Goal: Task Accomplishment & Management: Manage account settings

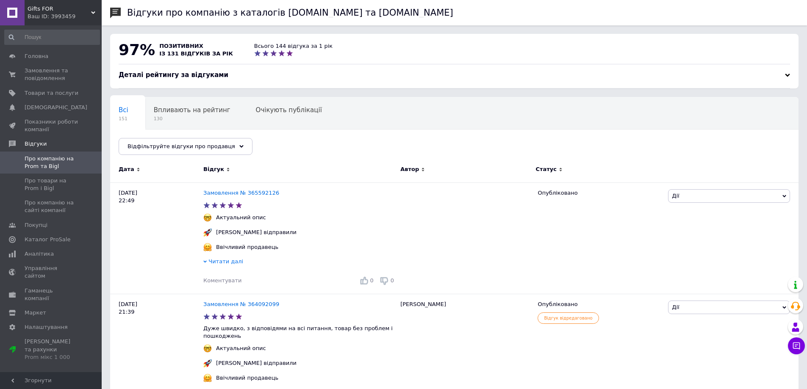
click at [54, 75] on span "Замовлення та повідомлення" at bounding box center [52, 74] width 54 height 15
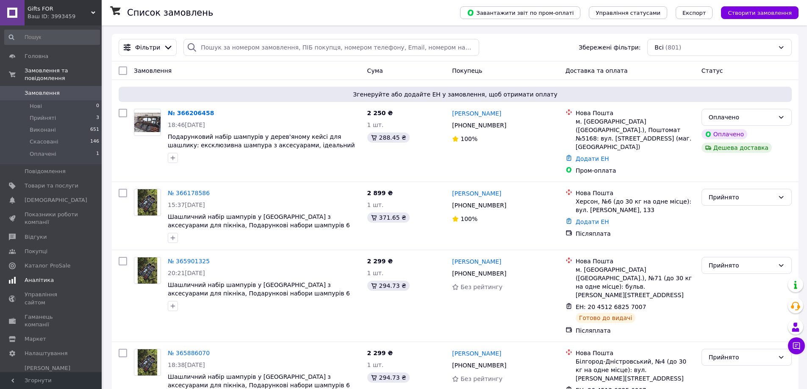
click at [47, 277] on span "Аналітика" at bounding box center [39, 281] width 29 height 8
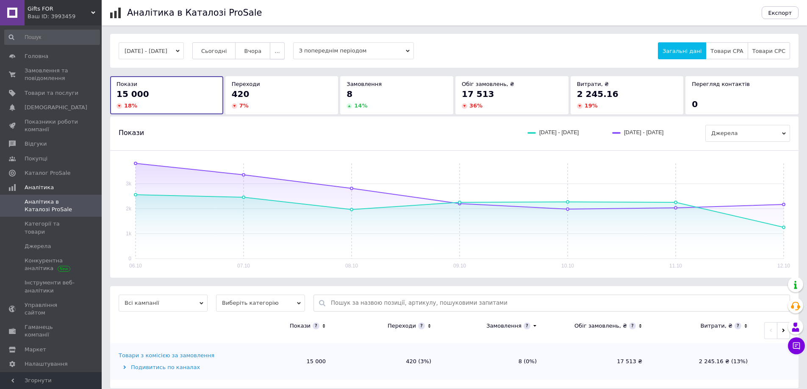
click at [284, 57] on button "..." at bounding box center [277, 50] width 14 height 17
click at [184, 50] on button "[DATE] - [DATE]" at bounding box center [151, 50] width 65 height 17
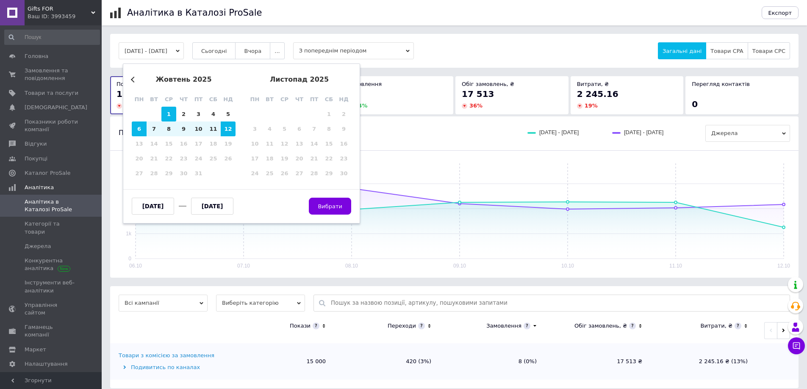
click at [171, 115] on div "1" at bounding box center [168, 114] width 15 height 15
type input "[DATE]"
click at [231, 130] on div "12" at bounding box center [228, 129] width 15 height 15
type input "[DATE]"
click at [333, 206] on span "Вибрати" at bounding box center [330, 206] width 25 height 6
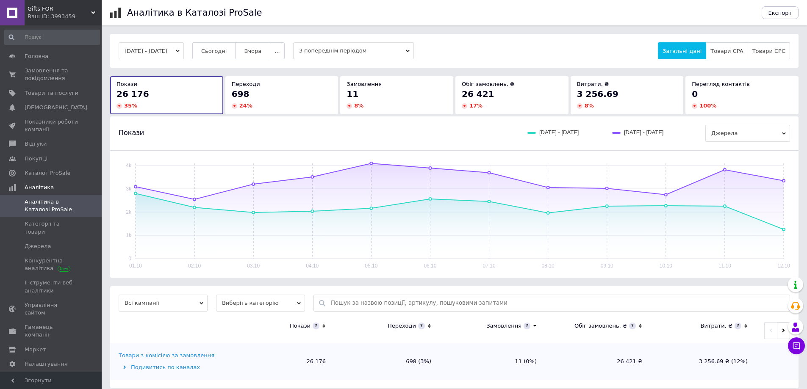
click at [184, 50] on button "[DATE] - [DATE]" at bounding box center [151, 50] width 65 height 17
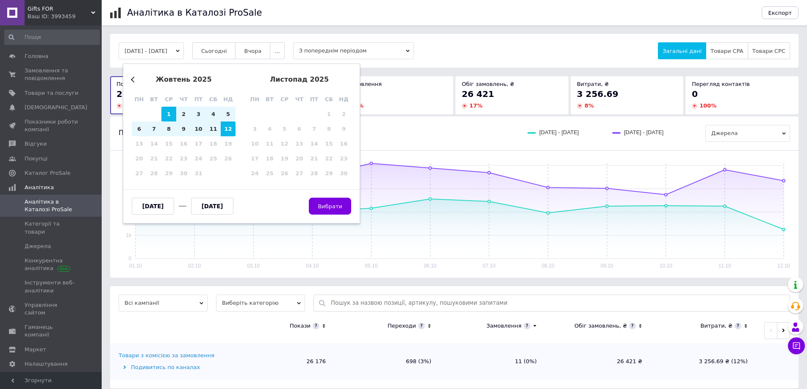
click at [135, 81] on button "Previous Month" at bounding box center [134, 80] width 6 height 6
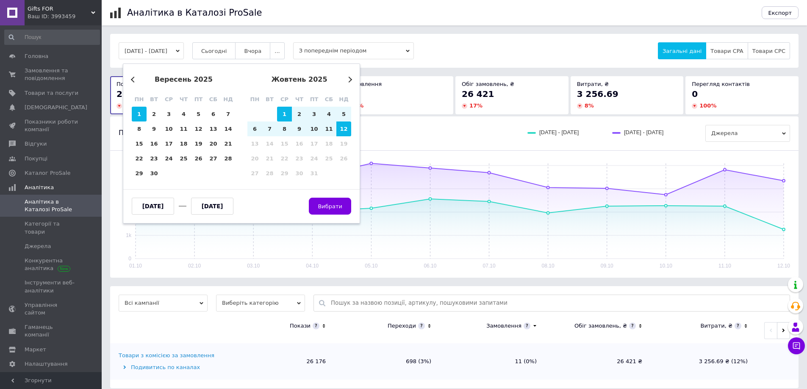
click at [141, 114] on div "1" at bounding box center [139, 114] width 15 height 15
type input "[DATE]"
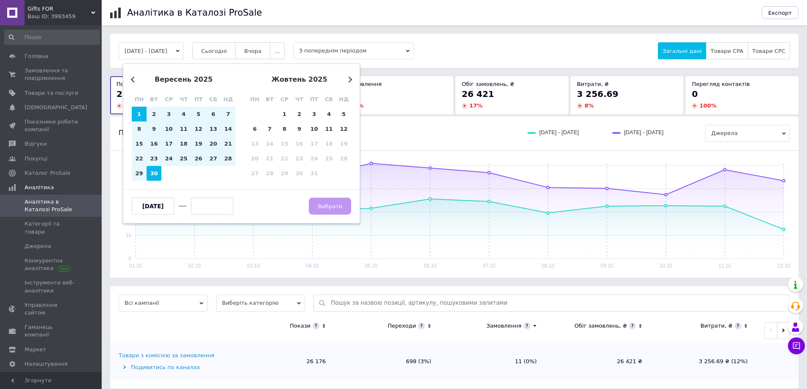
click at [161, 170] on div "30" at bounding box center [154, 173] width 15 height 15
type input "[DATE]"
click at [337, 206] on span "Вибрати" at bounding box center [330, 206] width 25 height 6
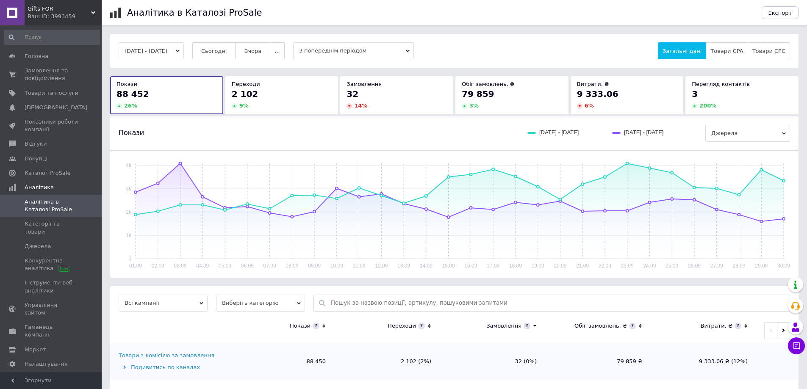
click at [180, 52] on icon "button" at bounding box center [178, 51] width 4 height 4
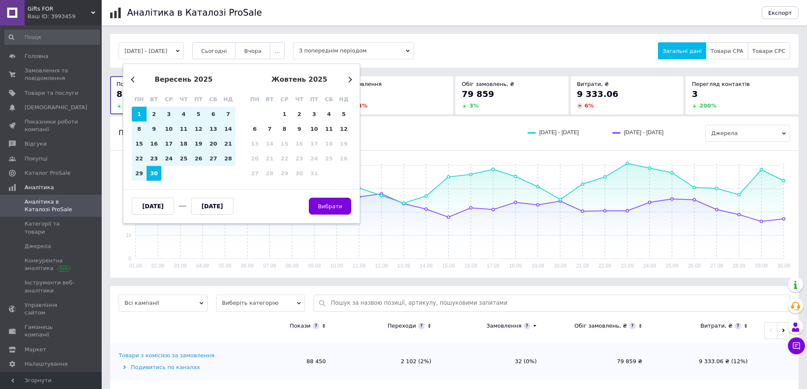
click at [133, 78] on button "Previous Month" at bounding box center [134, 80] width 6 height 6
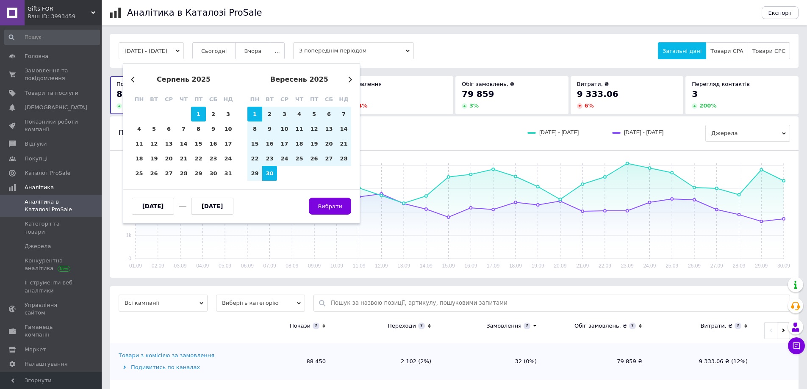
click at [196, 116] on div "1" at bounding box center [198, 114] width 15 height 15
type input "[DATE]"
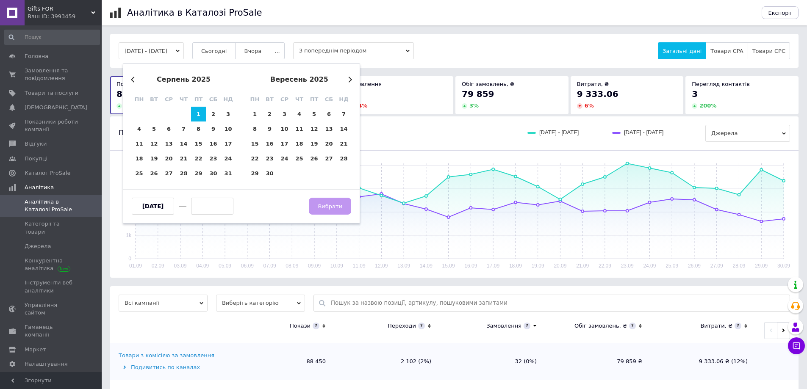
click at [236, 172] on div "Previous Month Next Month [DATE] пн вт ср чт пт сб нд 28 29 30 31 1 2 3 4 5 6 7…" at bounding box center [241, 144] width 237 height 160
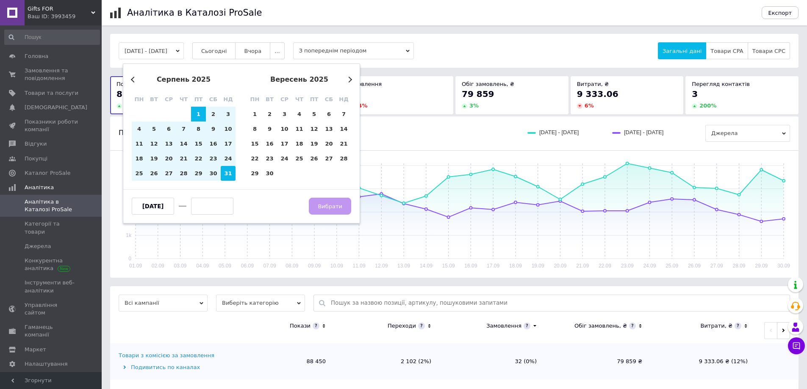
click at [224, 176] on div "31" at bounding box center [228, 173] width 15 height 15
type input "[DATE]"
click at [329, 205] on span "Вибрати" at bounding box center [330, 206] width 25 height 6
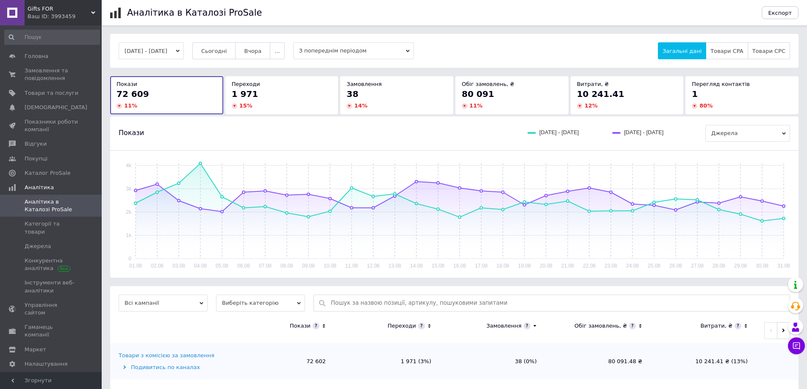
click at [180, 50] on icon "button" at bounding box center [178, 51] width 4 height 3
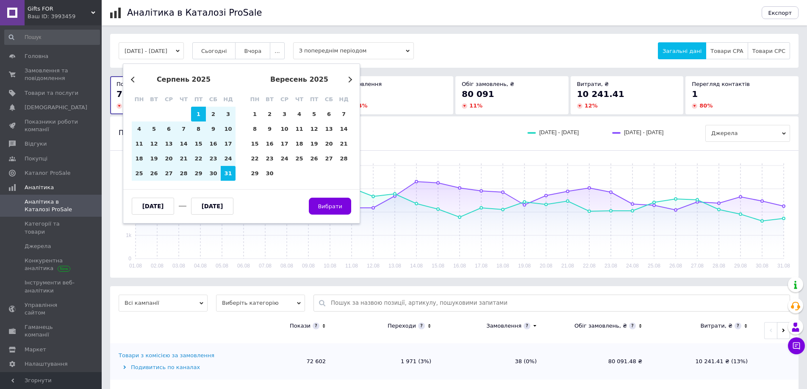
click at [130, 81] on div "Previous Month Next Month [DATE] пн вт ср чт пт сб нд 28 29 30 31 1 2 3 4 5 6 7…" at bounding box center [241, 144] width 237 height 160
click at [133, 80] on button "Previous Month" at bounding box center [134, 80] width 6 height 6
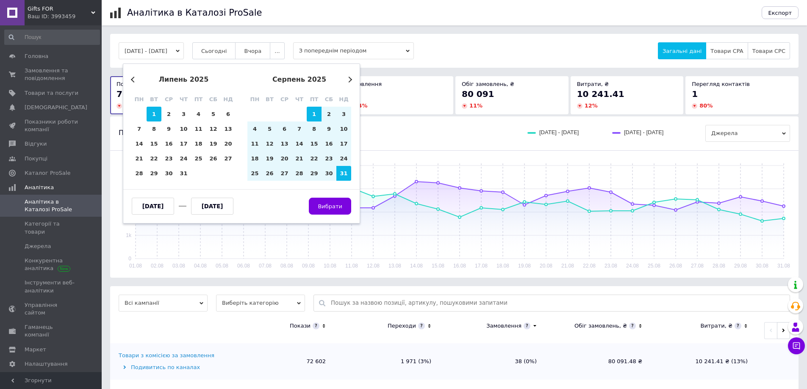
click at [157, 113] on div "1" at bounding box center [154, 114] width 15 height 15
type input "[DATE]"
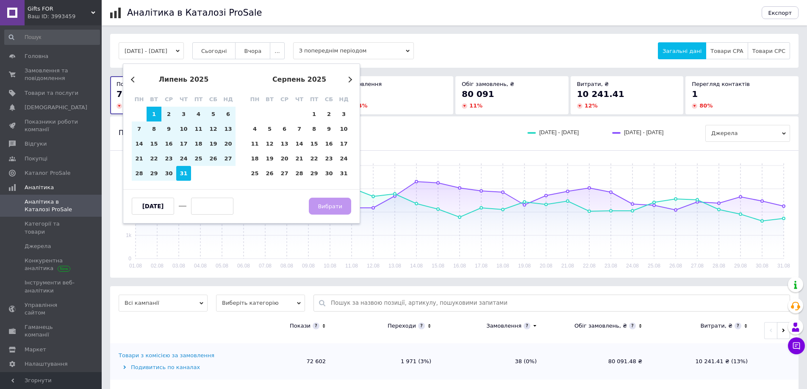
click at [186, 172] on div "31" at bounding box center [183, 173] width 15 height 15
type input "[DATE]"
click at [341, 209] on span "Вибрати" at bounding box center [330, 206] width 25 height 6
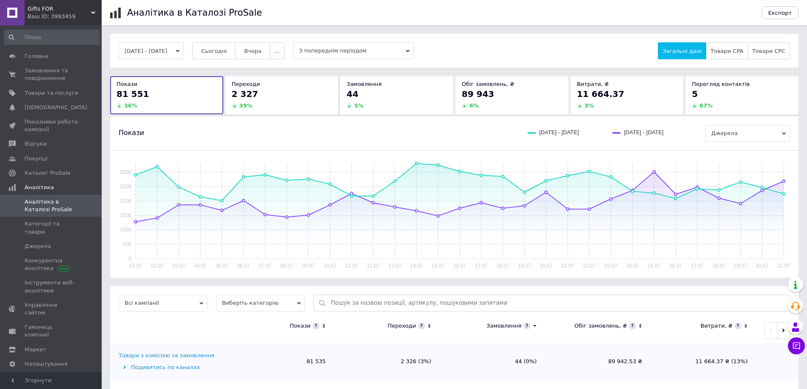
click at [180, 52] on icon "button" at bounding box center [178, 51] width 4 height 3
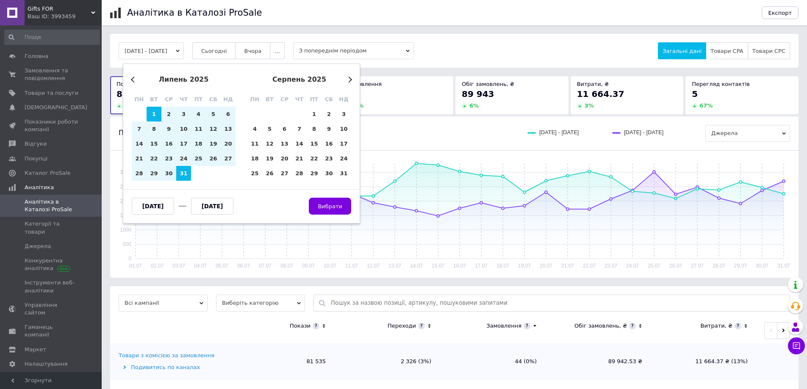
click at [348, 77] on button "Next Month" at bounding box center [349, 80] width 6 height 6
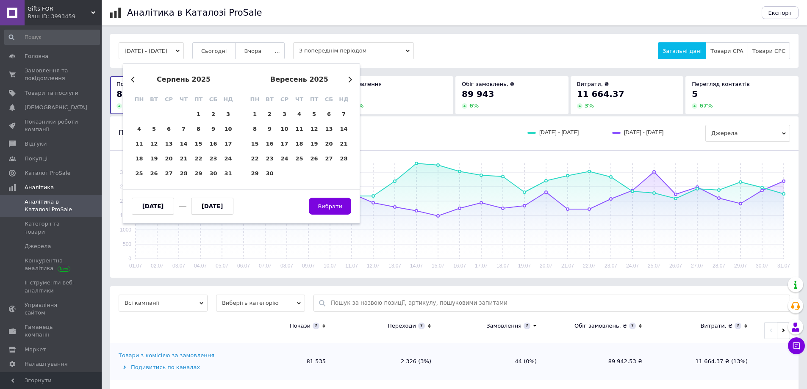
click at [351, 81] on button "Next Month" at bounding box center [349, 80] width 6 height 6
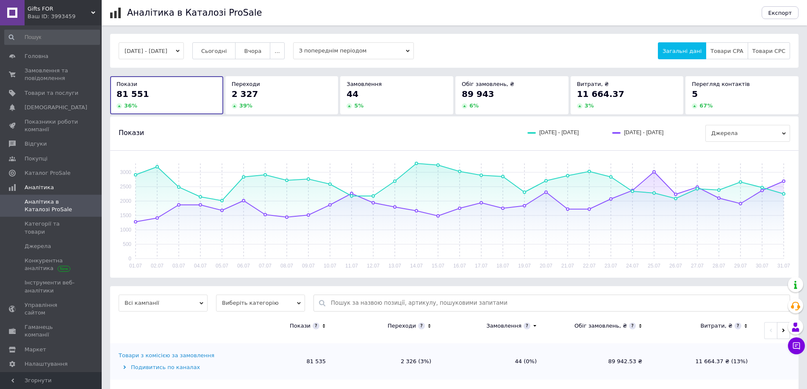
click at [510, 62] on div "[DATE] - [DATE] Сьогодні [GEOGRAPHIC_DATA] ... З попереднім періодом Загальні д…" at bounding box center [454, 51] width 688 height 34
click at [280, 53] on span "..." at bounding box center [277, 51] width 5 height 6
click at [270, 135] on span "60-10 днів" at bounding box center [261, 133] width 30 height 6
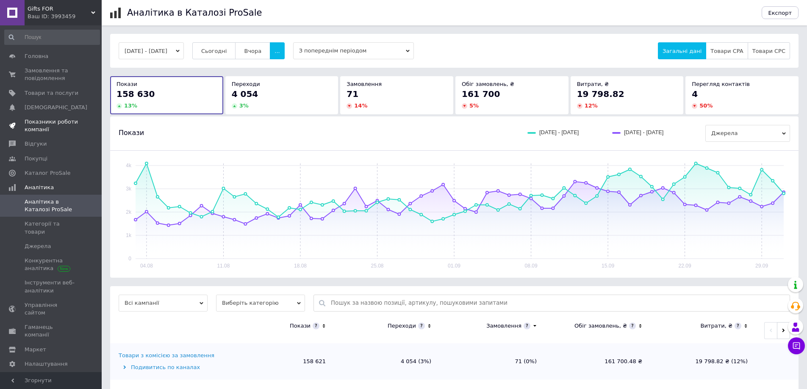
click at [52, 125] on span "Показники роботи компанії" at bounding box center [52, 125] width 54 height 15
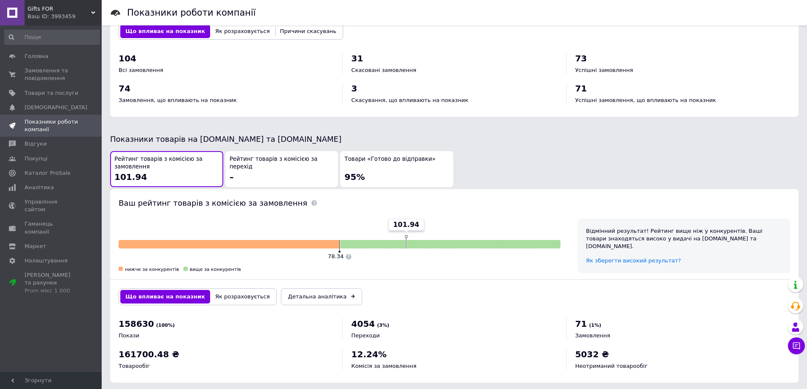
scroll to position [354, 0]
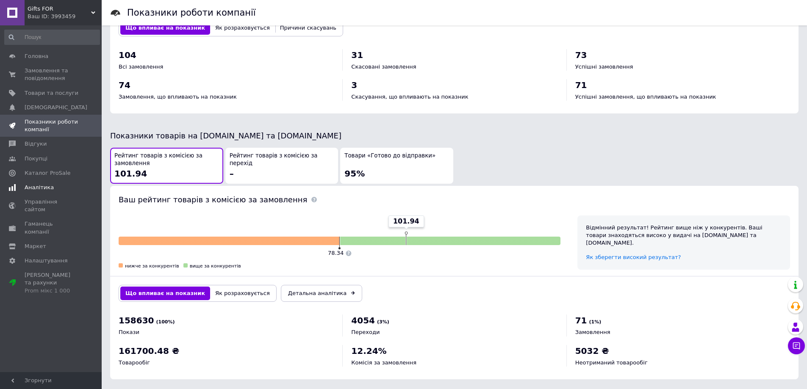
click at [42, 191] on span "Аналітика" at bounding box center [39, 188] width 29 height 8
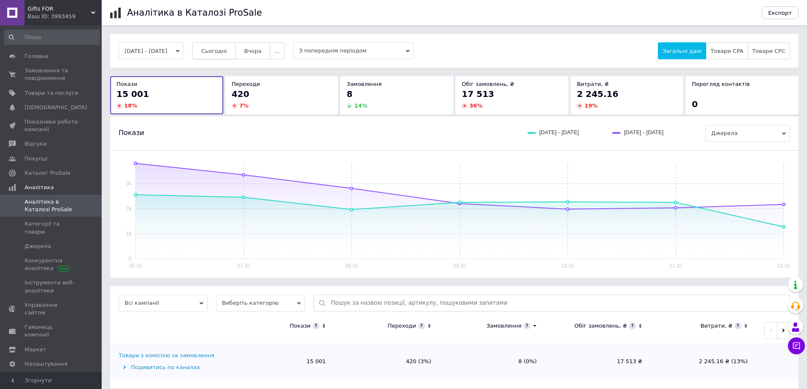
click at [225, 51] on span "Сьогодні" at bounding box center [214, 51] width 26 height 6
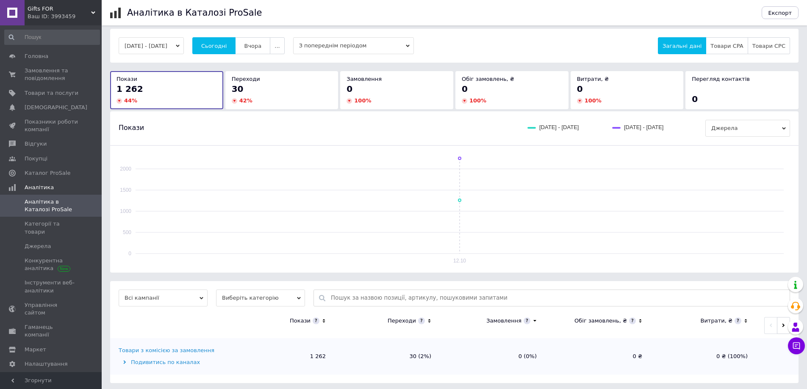
scroll to position [8, 0]
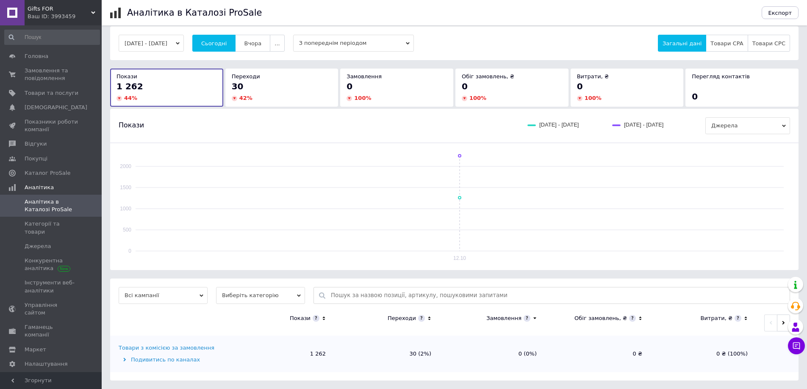
drag, startPoint x: 167, startPoint y: 290, endPoint x: 168, endPoint y: 299, distance: 8.9
click at [167, 292] on span "Всі кампанії" at bounding box center [163, 295] width 89 height 17
click at [171, 330] on li "Товари з комісією за замовлення" at bounding box center [163, 326] width 89 height 19
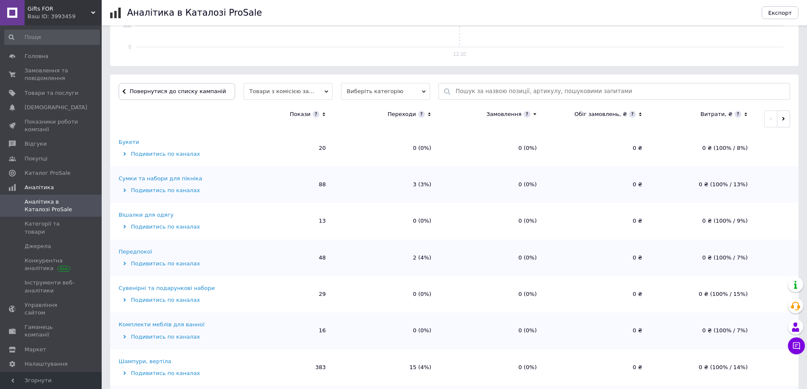
scroll to position [375, 0]
click at [130, 358] on div "Комоди" at bounding box center [130, 362] width 22 height 8
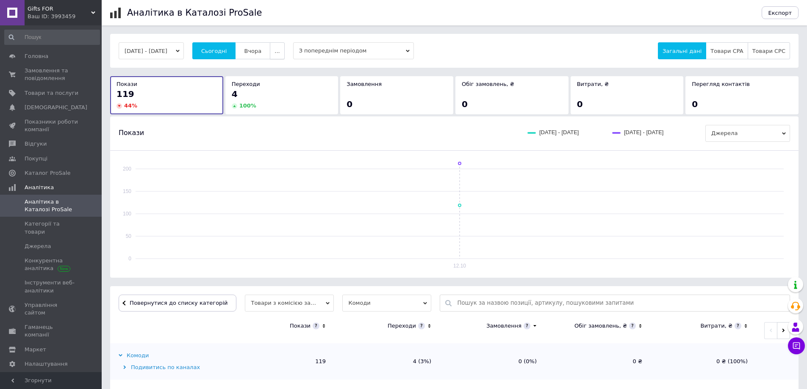
click at [284, 55] on button "..." at bounding box center [277, 50] width 14 height 17
click at [280, 118] on button "60 днів" at bounding box center [261, 116] width 48 height 17
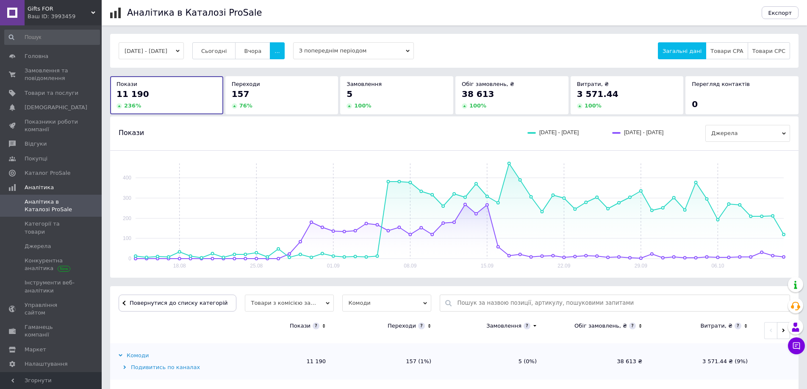
click at [356, 142] on div "Покази [DATE] - [DATE] [DATE] - [DATE] [GEOGRAPHIC_DATA]" at bounding box center [454, 134] width 688 height 34
click at [30, 79] on span "Замовлення та повідомлення" at bounding box center [52, 74] width 54 height 15
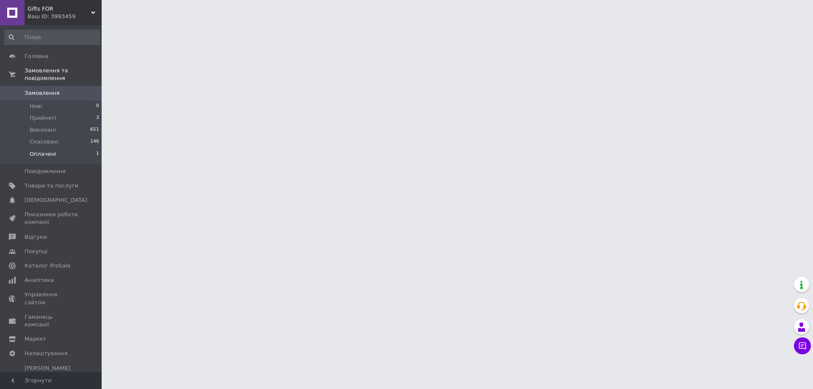
click at [47, 150] on span "Оплачені" at bounding box center [43, 154] width 27 height 8
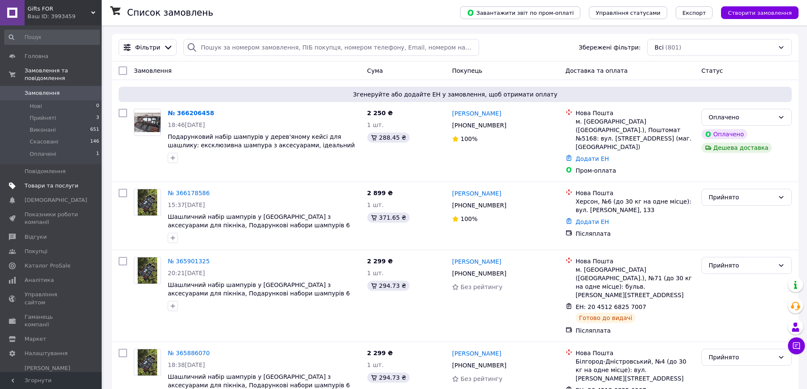
click at [54, 182] on span "Товари та послуги" at bounding box center [52, 186] width 54 height 8
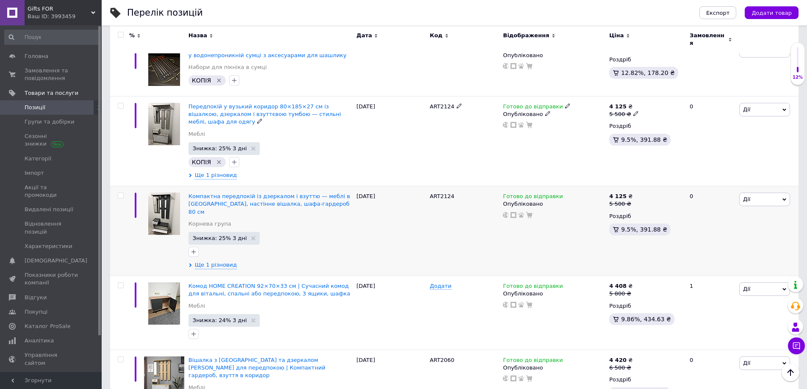
scroll to position [551, 0]
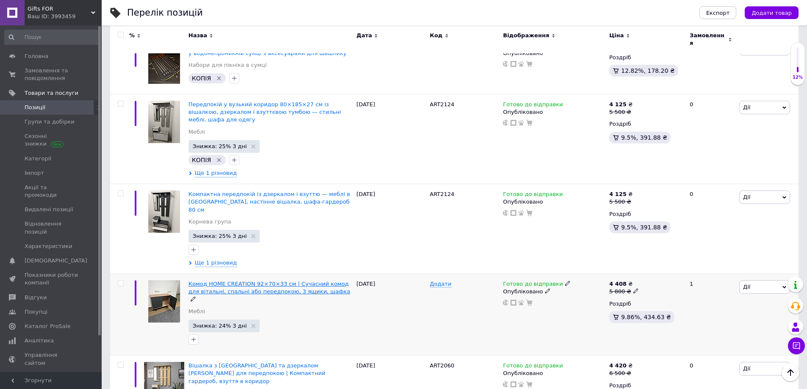
click at [285, 281] on span "Комод HOME CREATION 92×70×33 см | Сучасний комод для вітальні, спальні або пере…" at bounding box center [270, 288] width 162 height 14
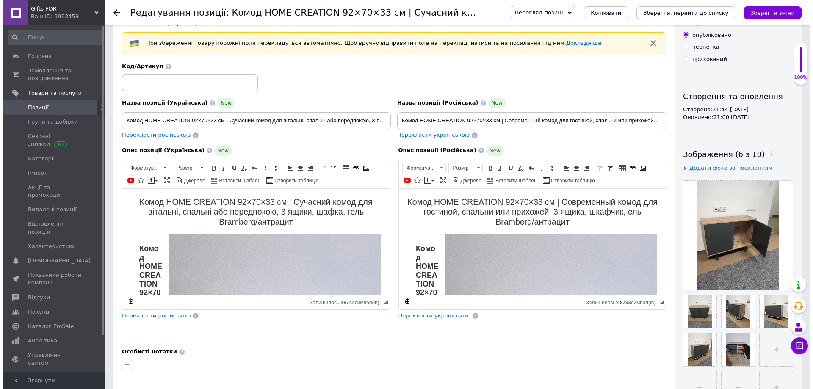
scroll to position [85, 0]
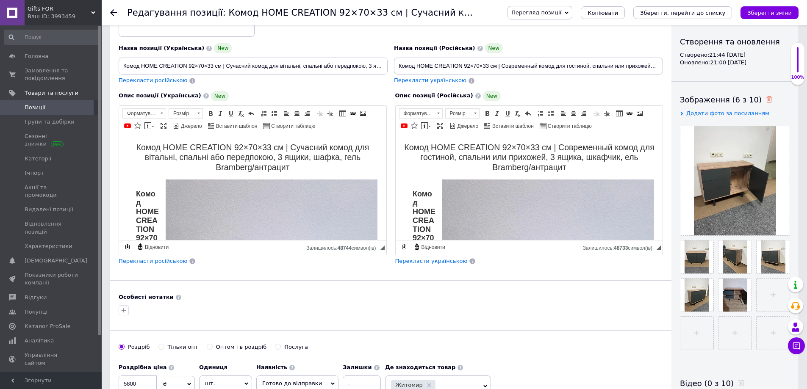
click at [766, 100] on use at bounding box center [769, 99] width 6 height 6
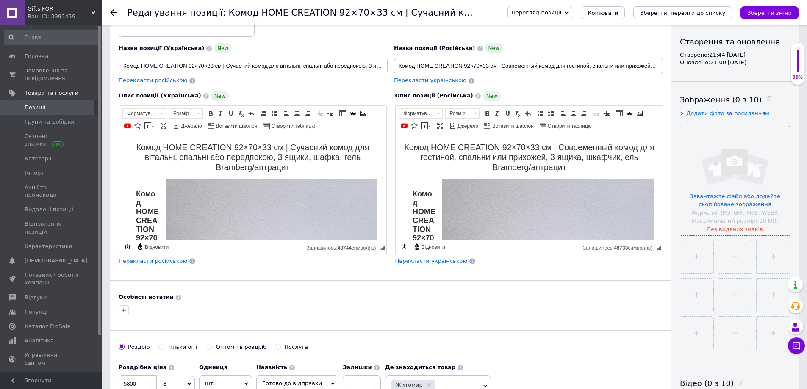
click at [739, 153] on input "file" at bounding box center [734, 180] width 109 height 109
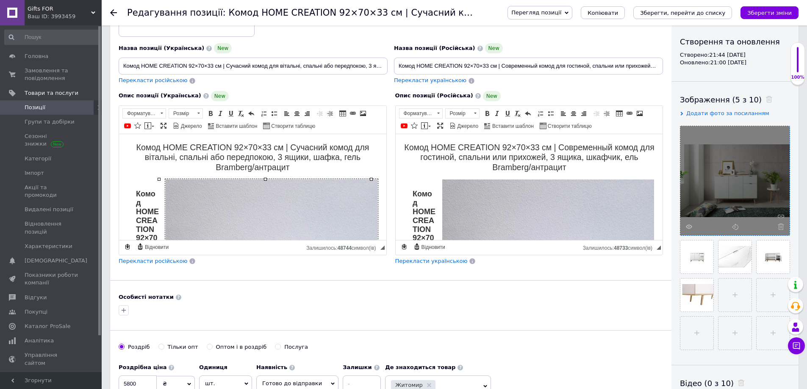
click at [248, 204] on img "Редактор, C9607E34-E52A-4993-A9A0-09760F32086D" at bounding box center [271, 320] width 213 height 283
select select
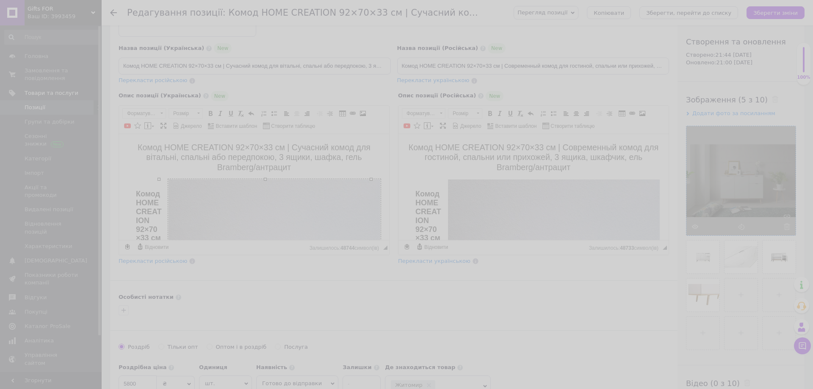
type input "[URL][DOMAIN_NAME]"
type input "500"
type input "666"
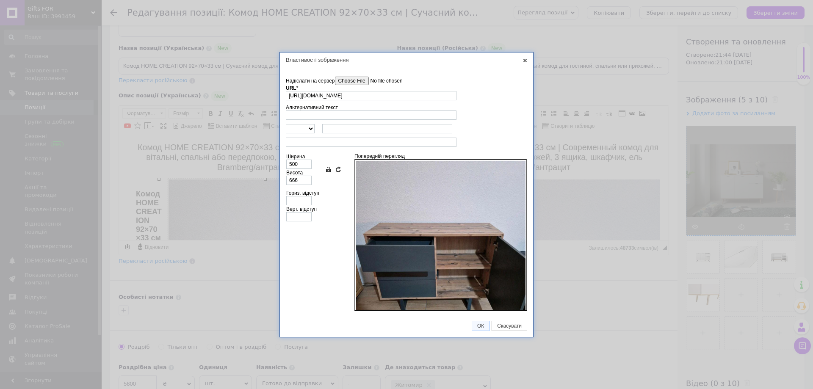
scroll to position [0, 0]
click at [362, 79] on input"] "Надіслати на сервер" at bounding box center [383, 81] width 96 height 8
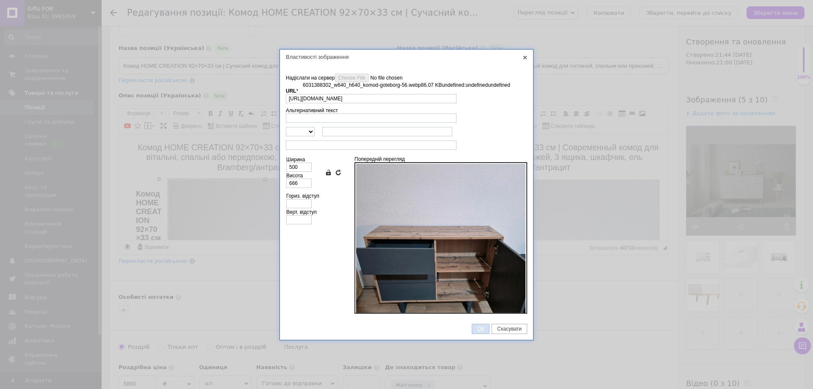
click at [480, 327] on span "ОК" at bounding box center [480, 329] width 17 height 6
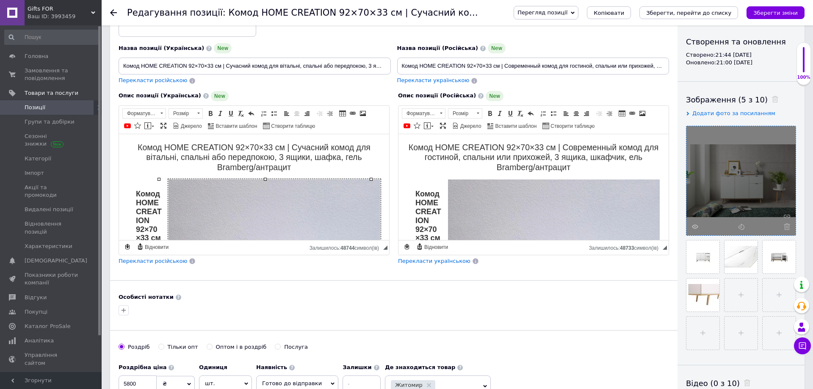
scroll to position [45, 0]
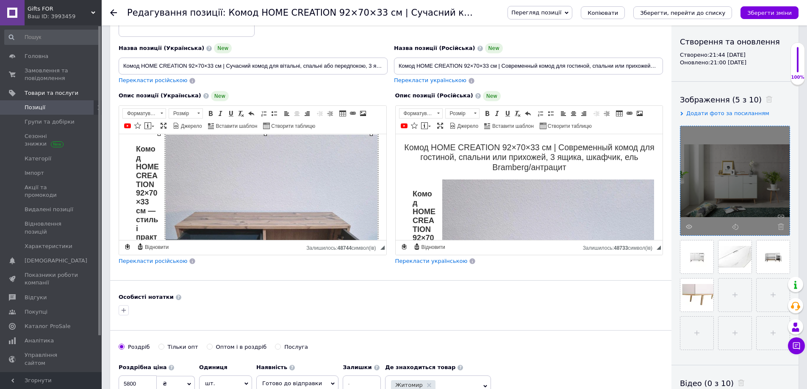
click at [299, 181] on img "Редактор, C9607E34-E52A-4993-A9A0-09760F32086D" at bounding box center [271, 275] width 213 height 283
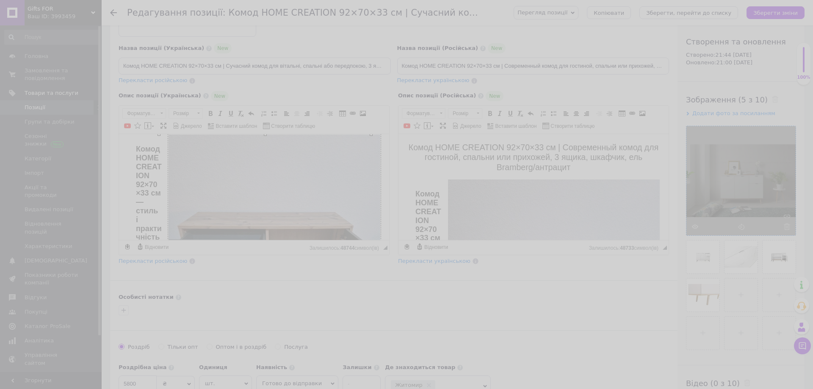
type input "[URL][DOMAIN_NAME]"
type input "500"
type input "666"
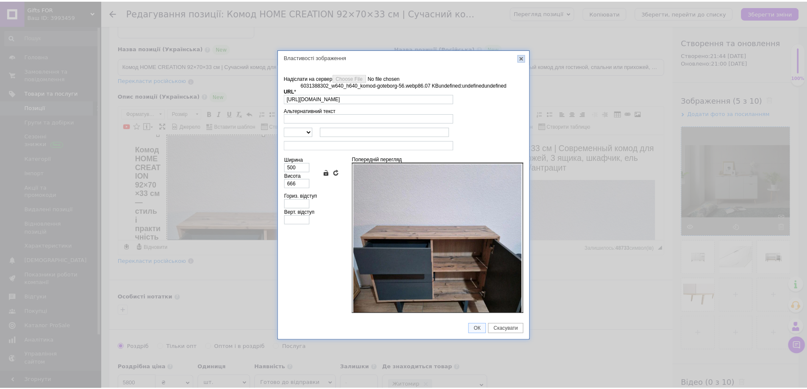
scroll to position [0, 0]
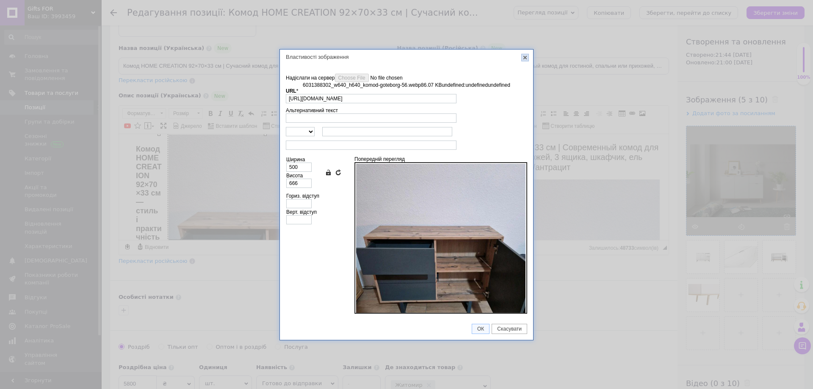
click at [523, 58] on link "X" at bounding box center [526, 58] width 8 height 8
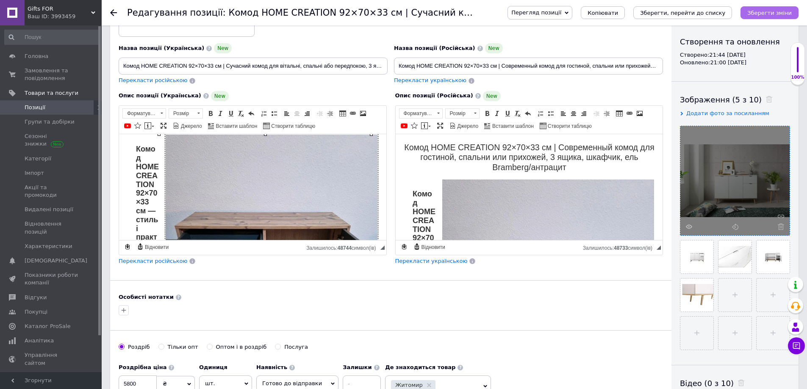
click at [760, 13] on icon "Зберегти зміни" at bounding box center [769, 13] width 44 height 6
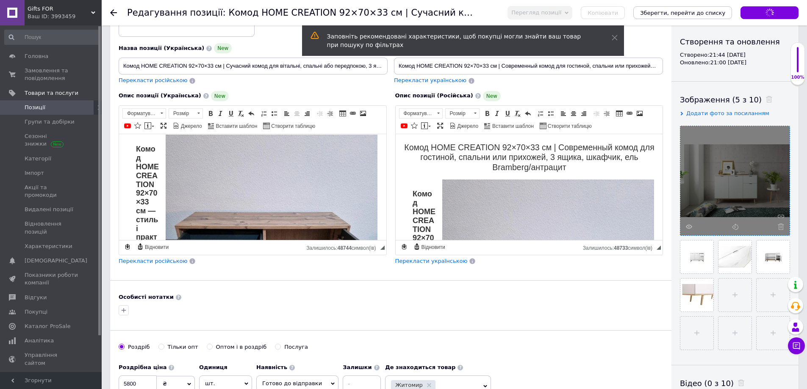
scroll to position [47, 0]
